Goal: Transaction & Acquisition: Purchase product/service

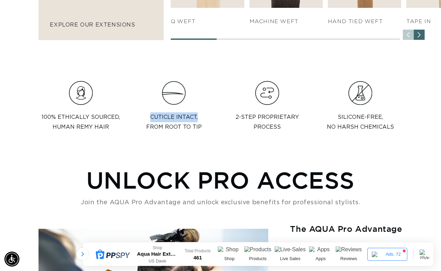
drag, startPoint x: 150, startPoint y: 117, endPoint x: 196, endPoint y: 117, distance: 46.0
click at [196, 117] on p "Cuticle intact,  from root to tip" at bounding box center [174, 122] width 56 height 20
copy p "Cuticle intact,"
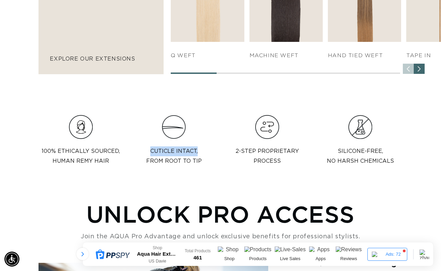
scroll to position [0, 785]
click at [273, 161] on p "2-step proprietary  process" at bounding box center [266, 157] width 63 height 20
drag, startPoint x: 337, startPoint y: 150, endPoint x: 428, endPoint y: 160, distance: 91.9
click at [428, 160] on div "100% Ethically sourced,  Human Remy Hair Cuticle intact,  from root to tip 2-st…" at bounding box center [220, 143] width 441 height 57
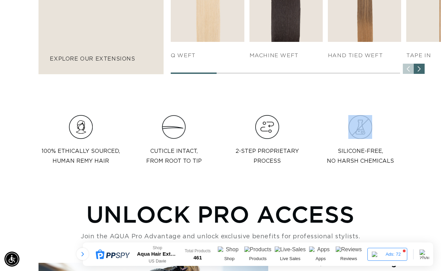
copy div
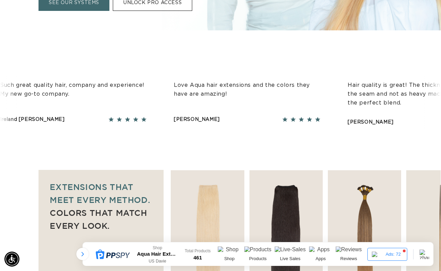
scroll to position [239, 0]
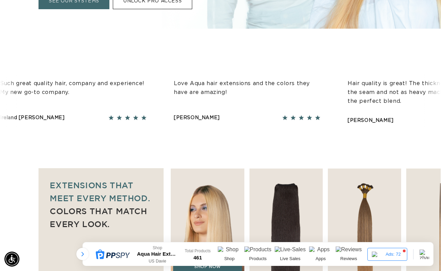
click at [221, 198] on img "1 / 7" at bounding box center [207, 224] width 77 height 117
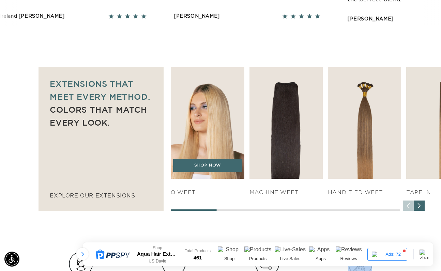
scroll to position [341, 0]
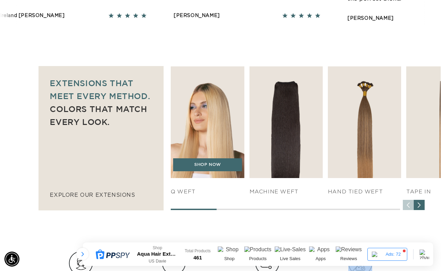
click at [214, 134] on img "1 / 7" at bounding box center [207, 121] width 77 height 117
click at [204, 166] on link "SHOP NOW" at bounding box center [207, 164] width 69 height 13
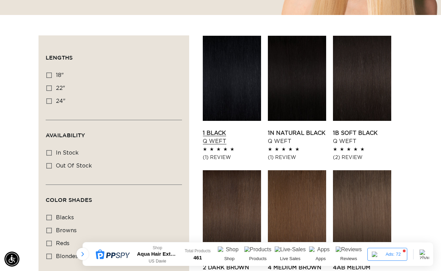
scroll to position [204, 0]
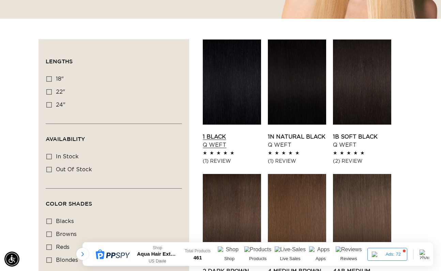
click at [228, 133] on link "1 Black Q Weft" at bounding box center [232, 141] width 58 height 16
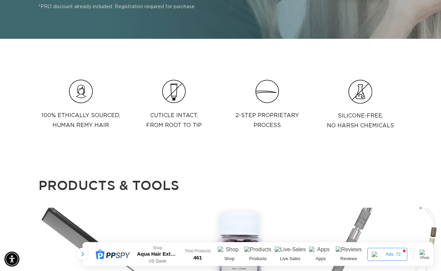
scroll to position [0, 785]
drag, startPoint x: 41, startPoint y: 115, endPoint x: 118, endPoint y: 117, distance: 77.1
click at [118, 117] on p "100% Ethically sourced,  Human Remy Hair" at bounding box center [81, 121] width 78 height 20
copy p "100% Ethically sourced"
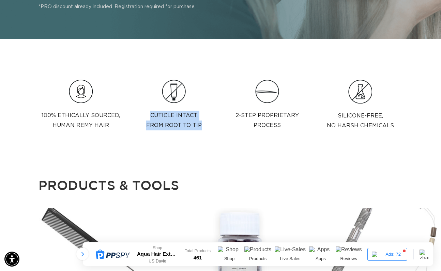
drag, startPoint x: 148, startPoint y: 116, endPoint x: 202, endPoint y: 124, distance: 55.1
click at [202, 124] on div "Cuticle intact,  from root to tip" at bounding box center [174, 108] width 84 height 57
copy p "Cuticle intact,  from root to tip"
